Goal: Transaction & Acquisition: Download file/media

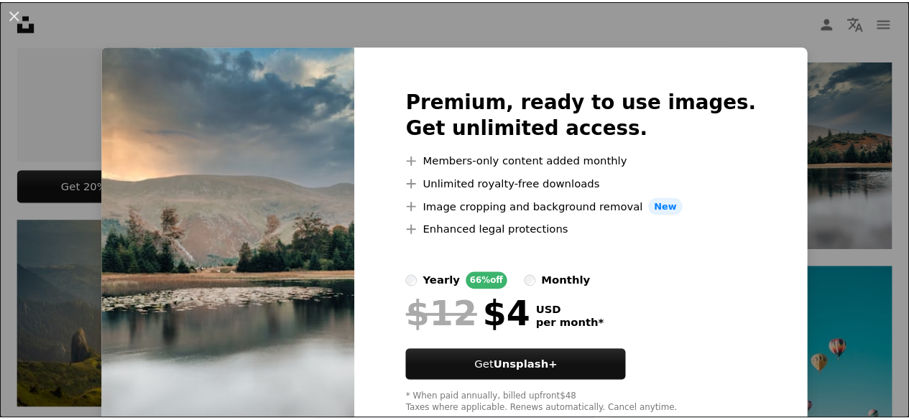
scroll to position [40, 0]
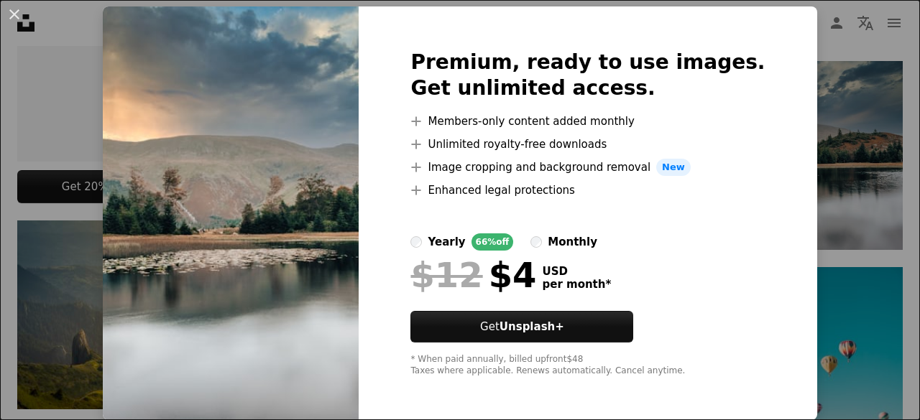
click at [846, 113] on div "An X shape Premium, ready to use images. Get unlimited access. A plus sign Memb…" at bounding box center [460, 210] width 920 height 420
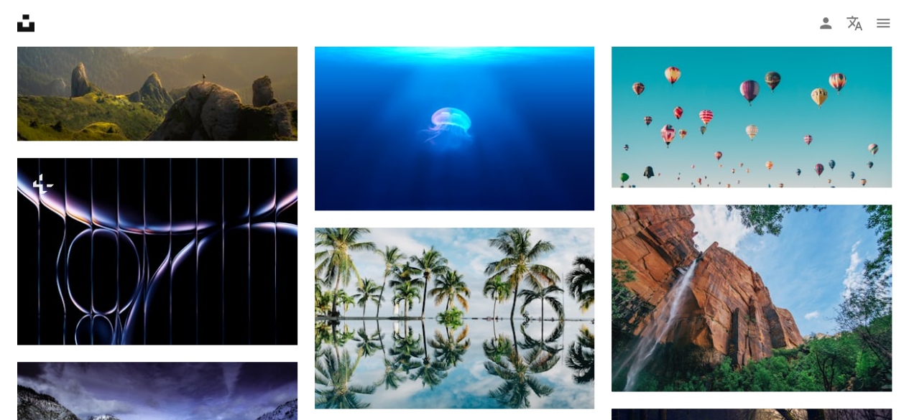
scroll to position [898, 0]
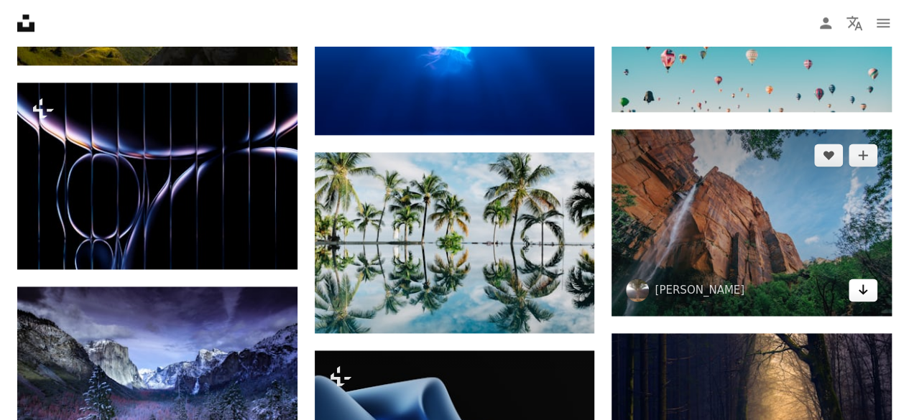
click at [864, 281] on icon "Arrow pointing down" at bounding box center [862, 289] width 11 height 17
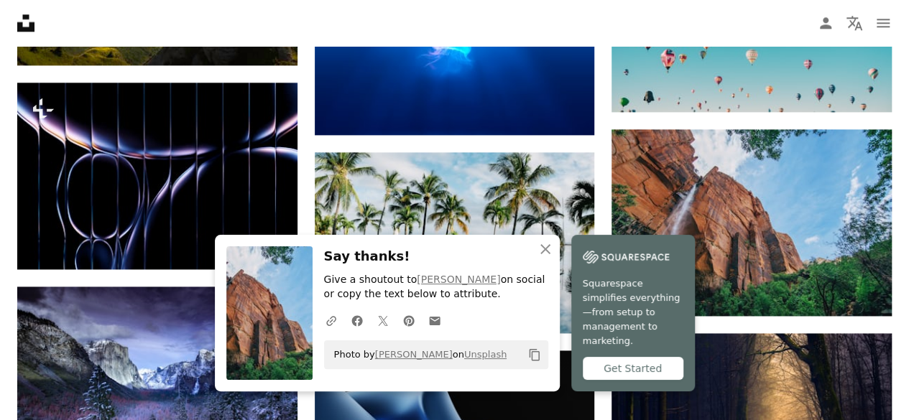
click at [630, 378] on div "Get Started" at bounding box center [633, 368] width 101 height 23
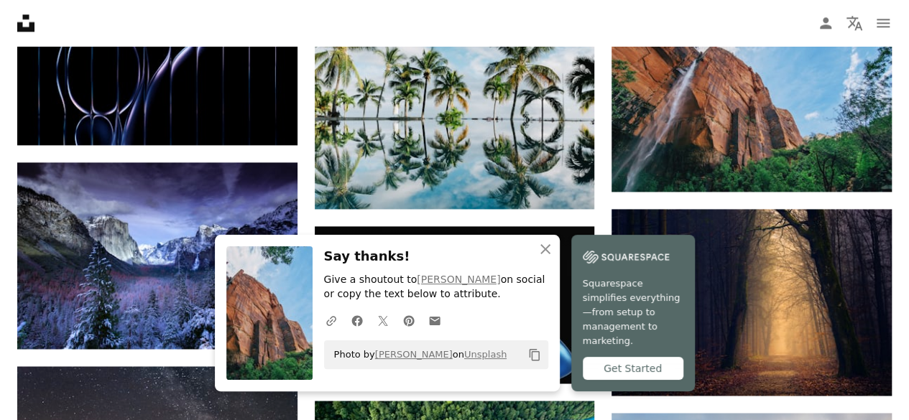
scroll to position [1023, 0]
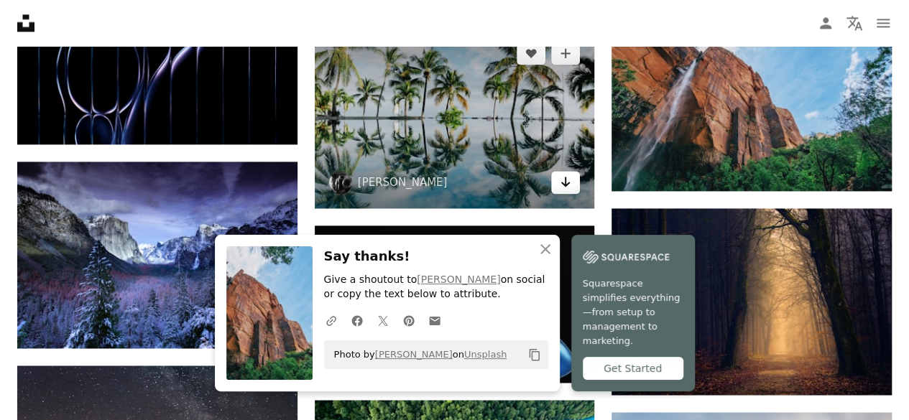
click at [566, 179] on icon "Arrow pointing down" at bounding box center [565, 181] width 11 height 17
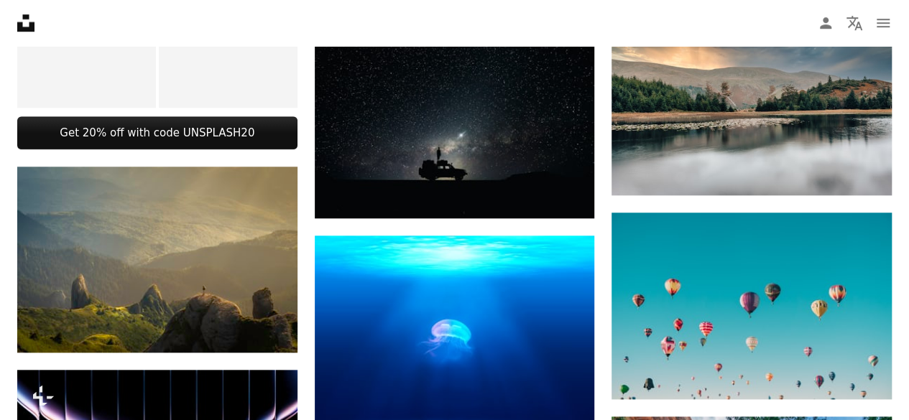
scroll to position [612, 0]
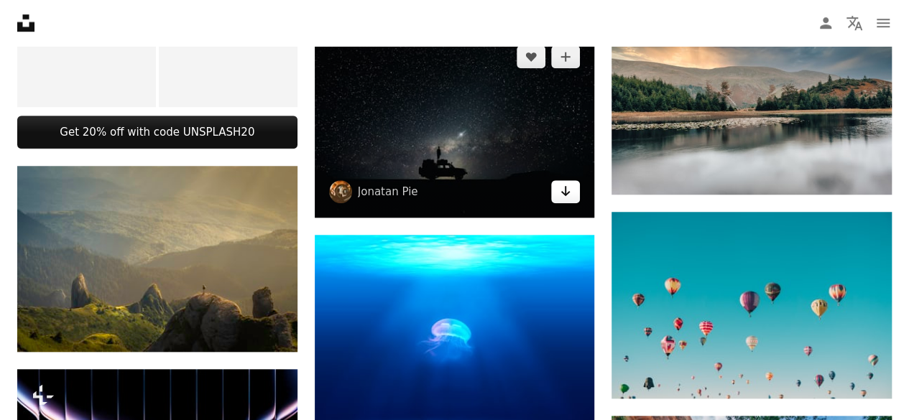
click at [567, 190] on icon "Arrow pointing down" at bounding box center [565, 191] width 11 height 17
